Goal: Information Seeking & Learning: Learn about a topic

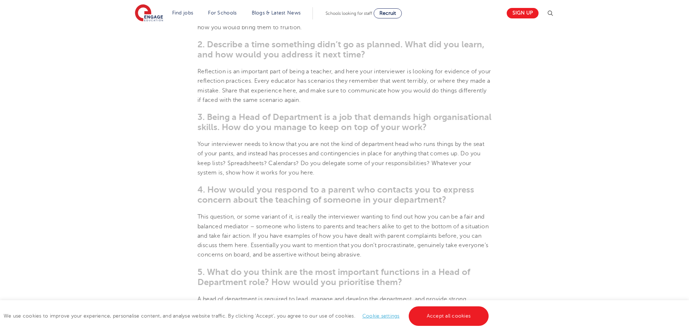
scroll to position [470, 0]
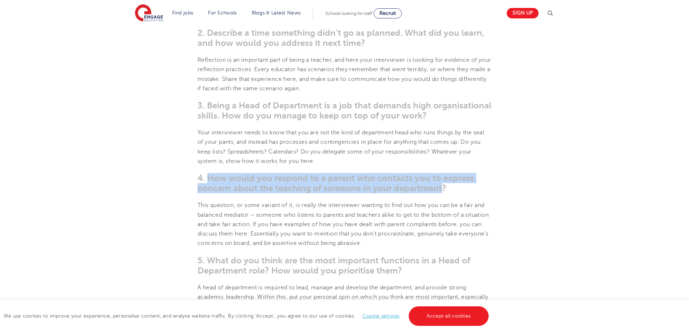
drag, startPoint x: 444, startPoint y: 186, endPoint x: 207, endPoint y: 177, distance: 236.4
click at [207, 177] on span "4. How would you respond to a parent who contacts you to express concern about …" at bounding box center [336, 183] width 277 height 20
copy span "How would you respond to a parent who contacts you to express concern about the…"
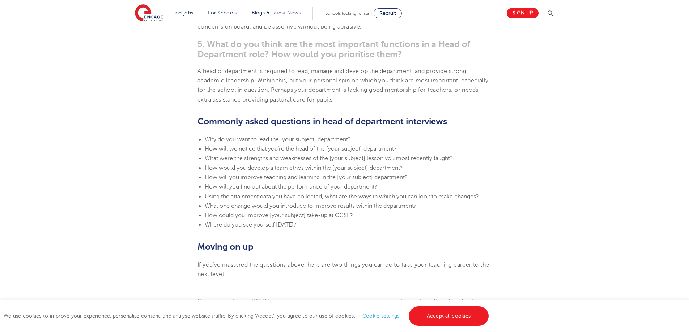
scroll to position [687, 0]
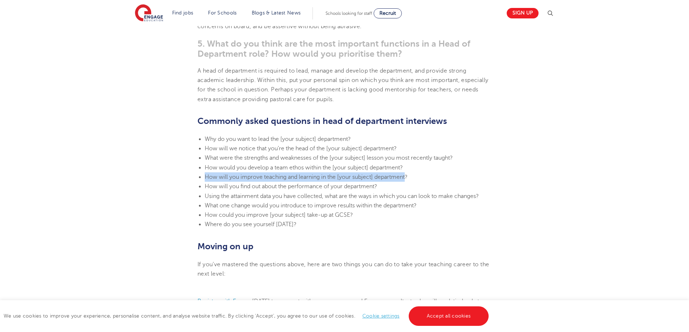
drag, startPoint x: 206, startPoint y: 177, endPoint x: 407, endPoint y: 176, distance: 200.8
click at [407, 176] on span "How will you improve teaching and learning in the [your subject] department?" at bounding box center [306, 177] width 203 height 7
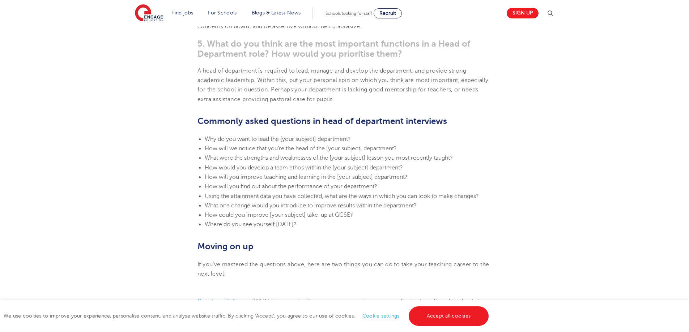
click at [415, 205] on span "What one change would you introduce to improve results within the department?" at bounding box center [311, 206] width 212 height 7
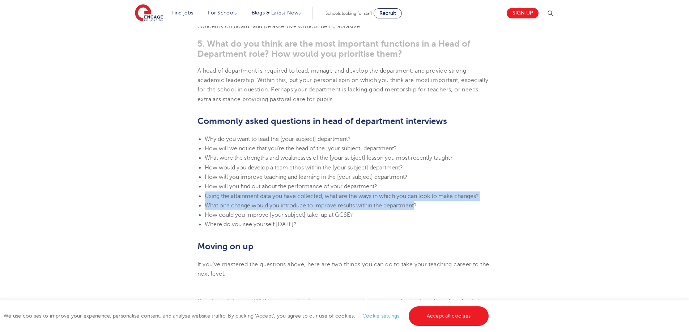
drag, startPoint x: 418, startPoint y: 206, endPoint x: 202, endPoint y: 199, distance: 216.1
click at [202, 199] on ul "Why do you want to lead the [your subject] department? How will we notice that …" at bounding box center [345, 182] width 294 height 95
copy ul "Using the attainment data you have collected, what are the ways in which you ca…"
